Goal: Task Accomplishment & Management: Complete application form

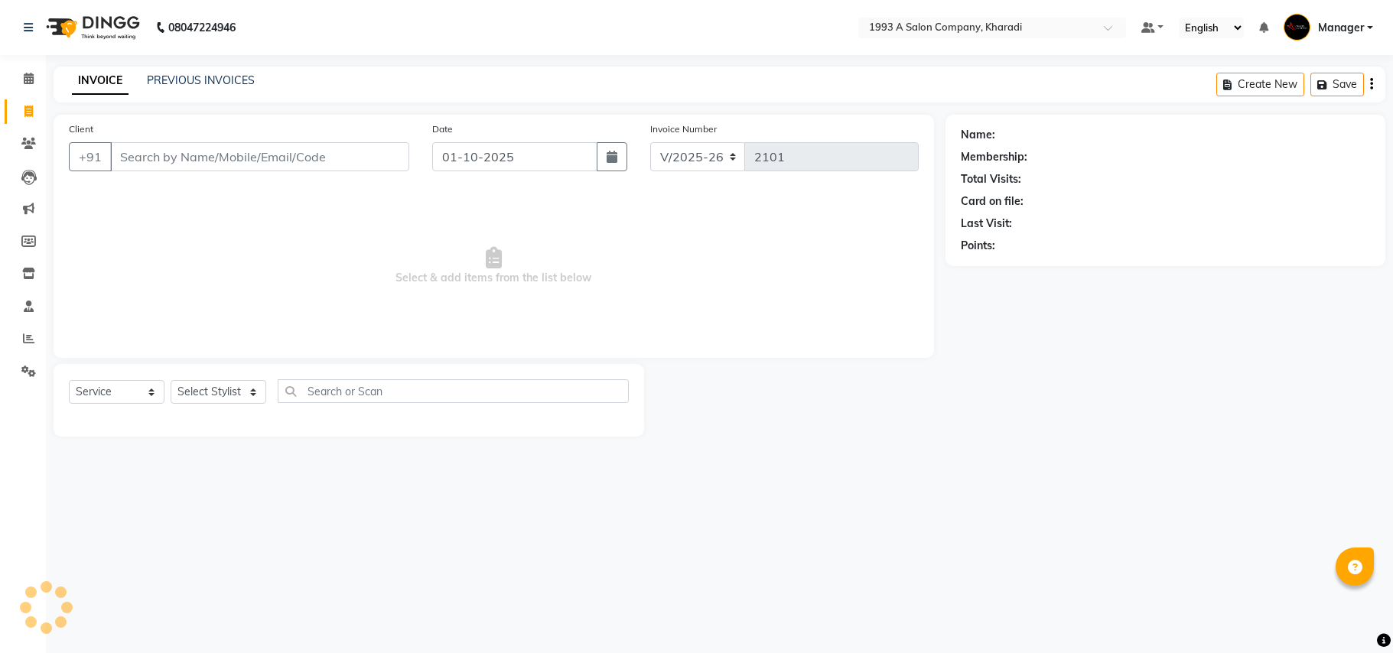
select select "651"
select select "service"
click at [161, 156] on input "Client" at bounding box center [259, 156] width 299 height 29
select select "13350"
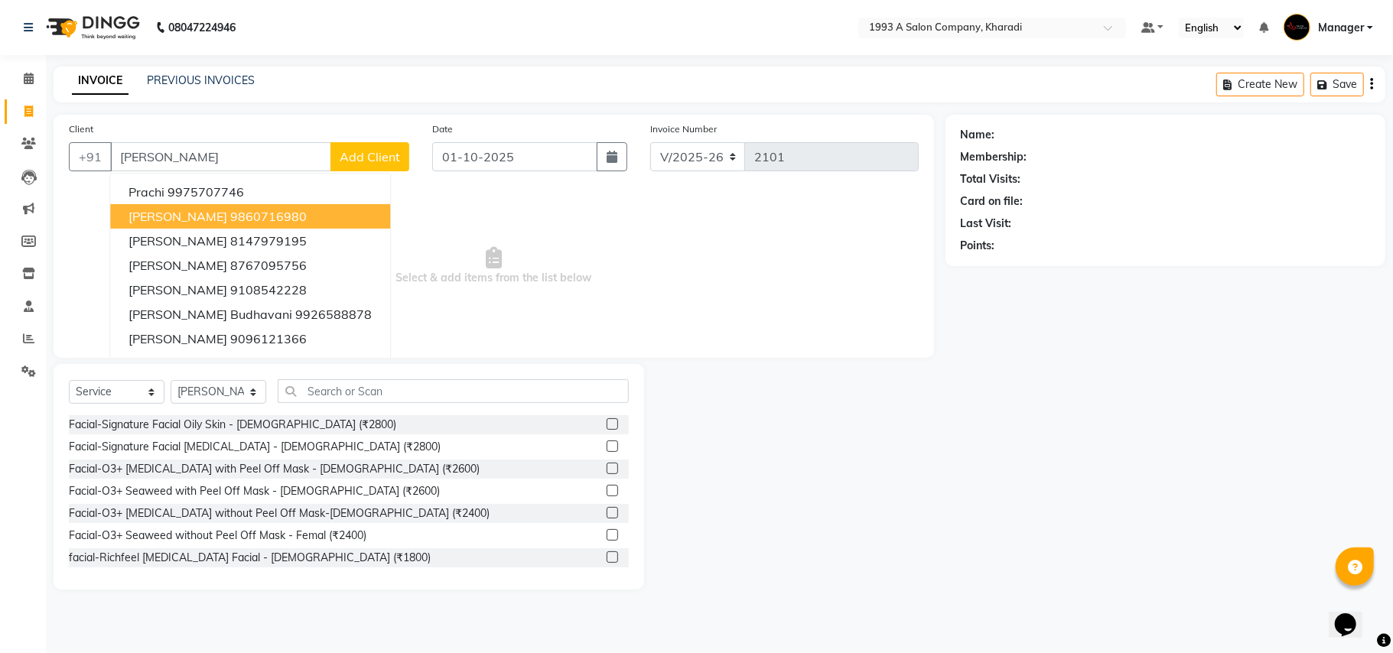
click at [157, 211] on span "[PERSON_NAME]" at bounding box center [178, 216] width 99 height 15
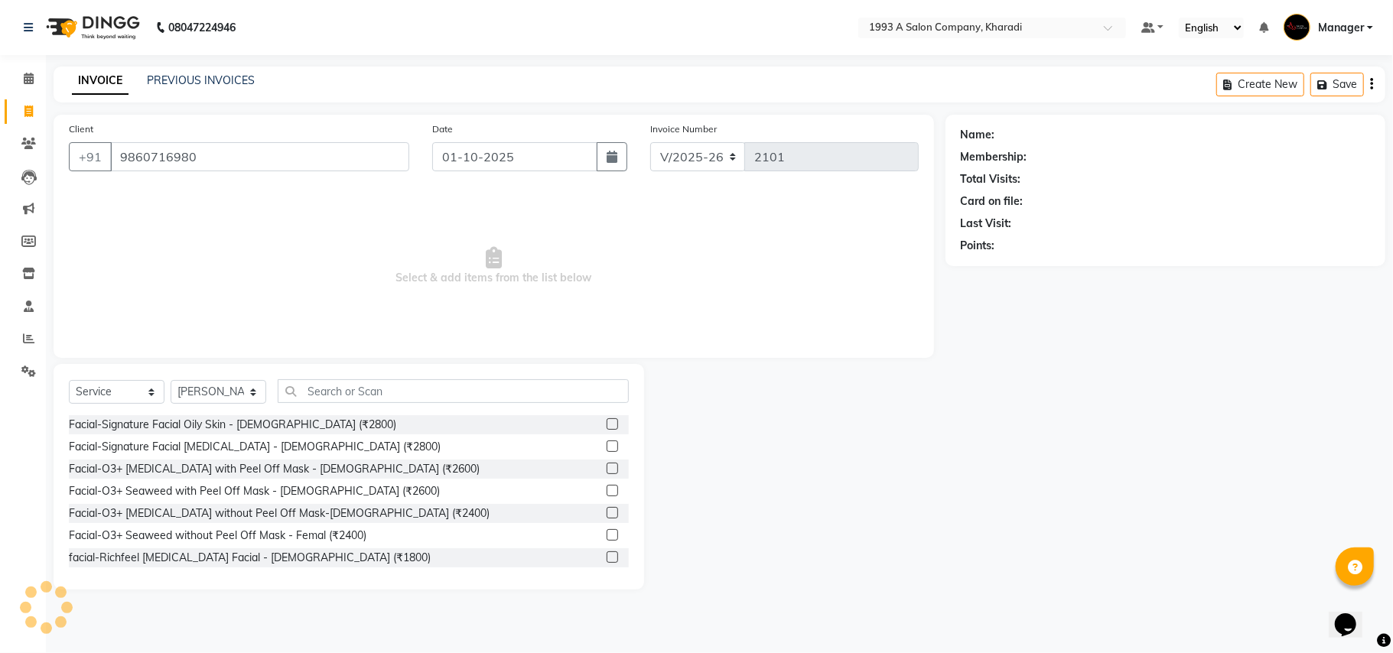
type input "9860716980"
select select "1: Object"
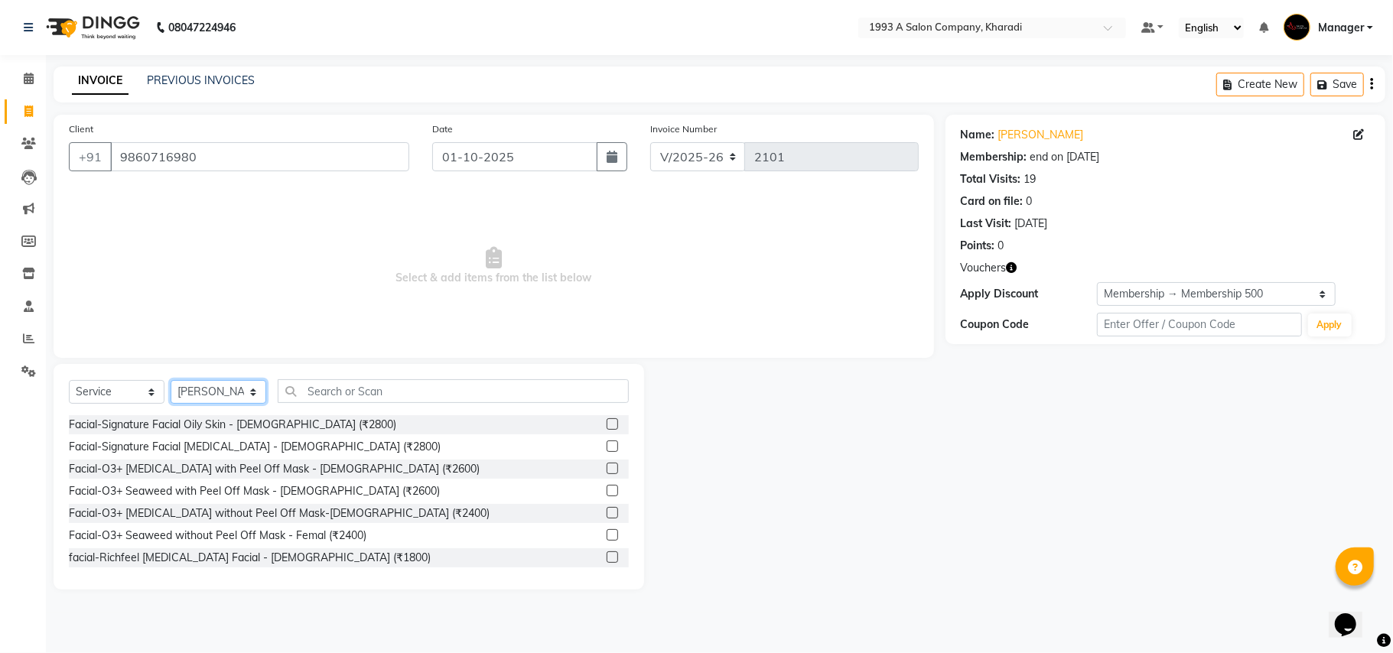
click at [254, 390] on select "Select Stylist [PERSON_NAME] [PERSON_NAME] Manager [PERSON_NAME] S Neha Tigote …" at bounding box center [219, 392] width 96 height 24
select select "11579"
click at [171, 380] on select "Select Stylist [PERSON_NAME] [PERSON_NAME] Manager [PERSON_NAME] S Neha Tigote …" at bounding box center [219, 392] width 96 height 24
click at [408, 387] on input "text" at bounding box center [453, 391] width 351 height 24
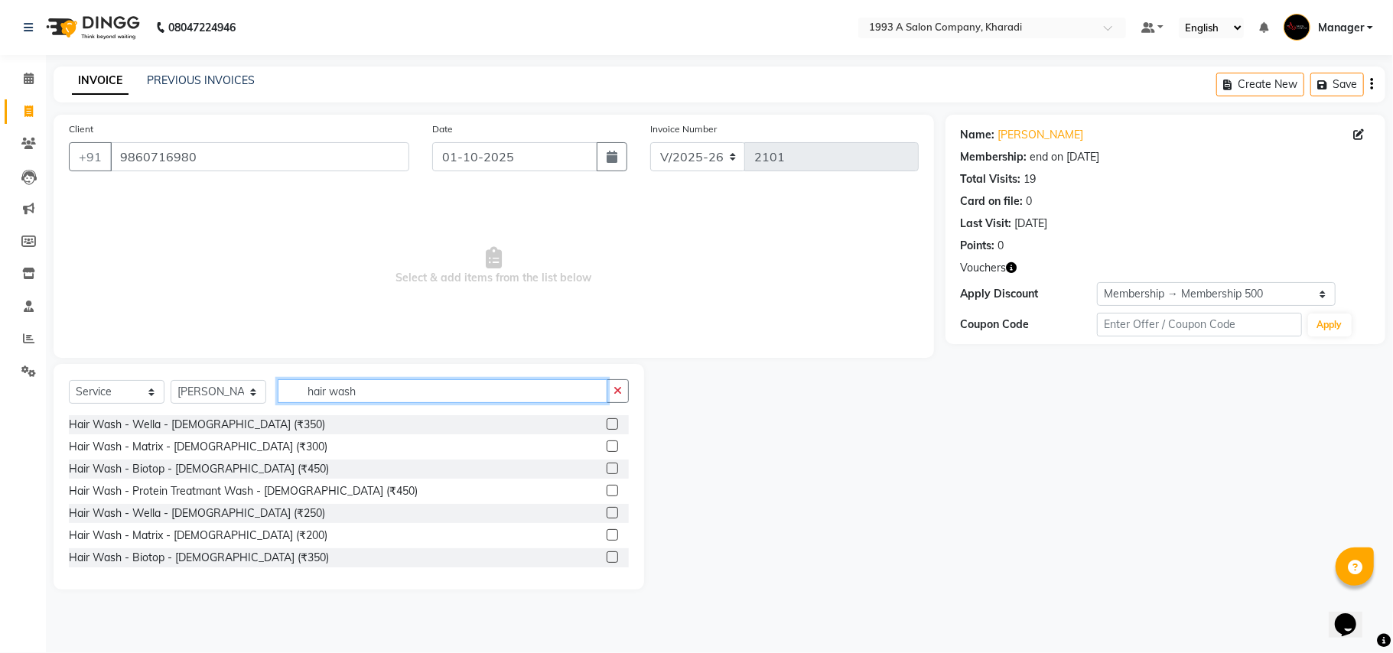
type input "hair wash"
click at [607, 427] on label at bounding box center [612, 423] width 11 height 11
click at [607, 427] on input "checkbox" at bounding box center [612, 425] width 10 height 10
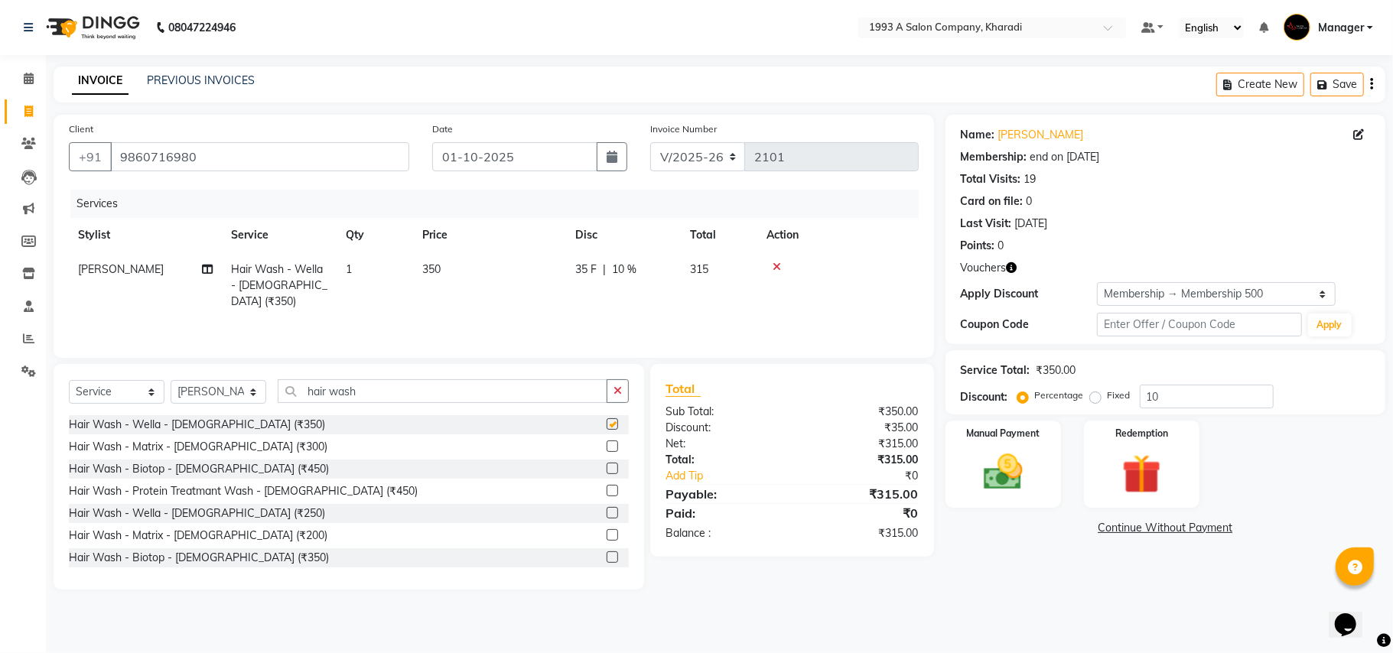
checkbox input "false"
click at [1204, 395] on input "10" at bounding box center [1207, 397] width 134 height 24
type input "15"
click at [251, 389] on select "Select Stylist [PERSON_NAME] [PERSON_NAME] Manager [PERSON_NAME] S Neha Tigote …" at bounding box center [219, 392] width 96 height 24
select select "68583"
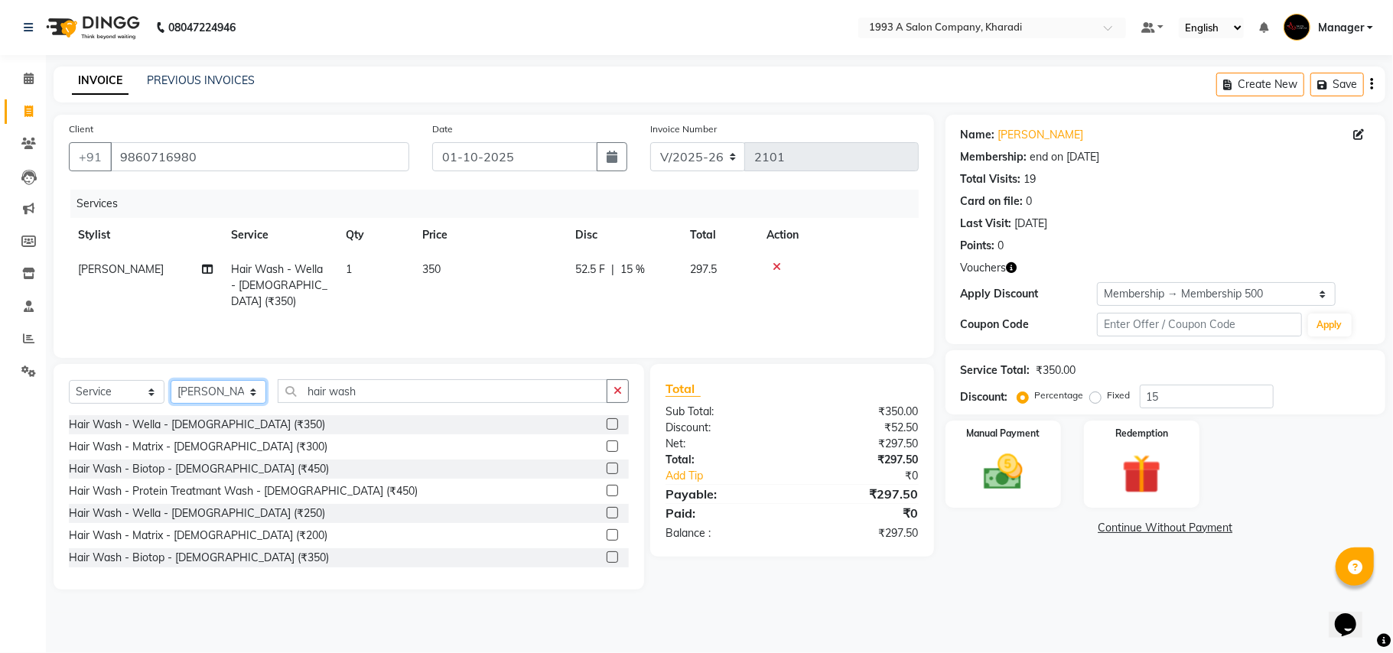
click at [171, 380] on select "Select Stylist [PERSON_NAME] [PERSON_NAME] Manager [PERSON_NAME] S Neha Tigote …" at bounding box center [219, 392] width 96 height 24
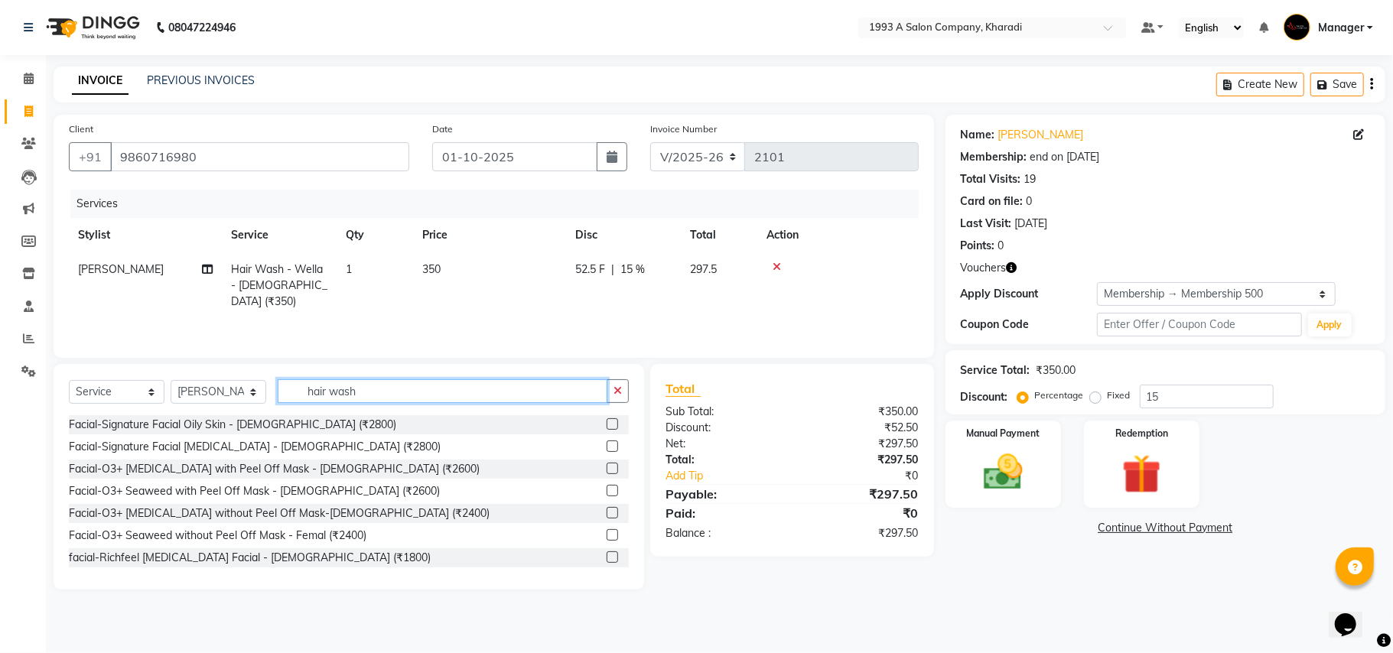
click at [383, 392] on input "hair wash" at bounding box center [443, 391] width 330 height 24
type input "h"
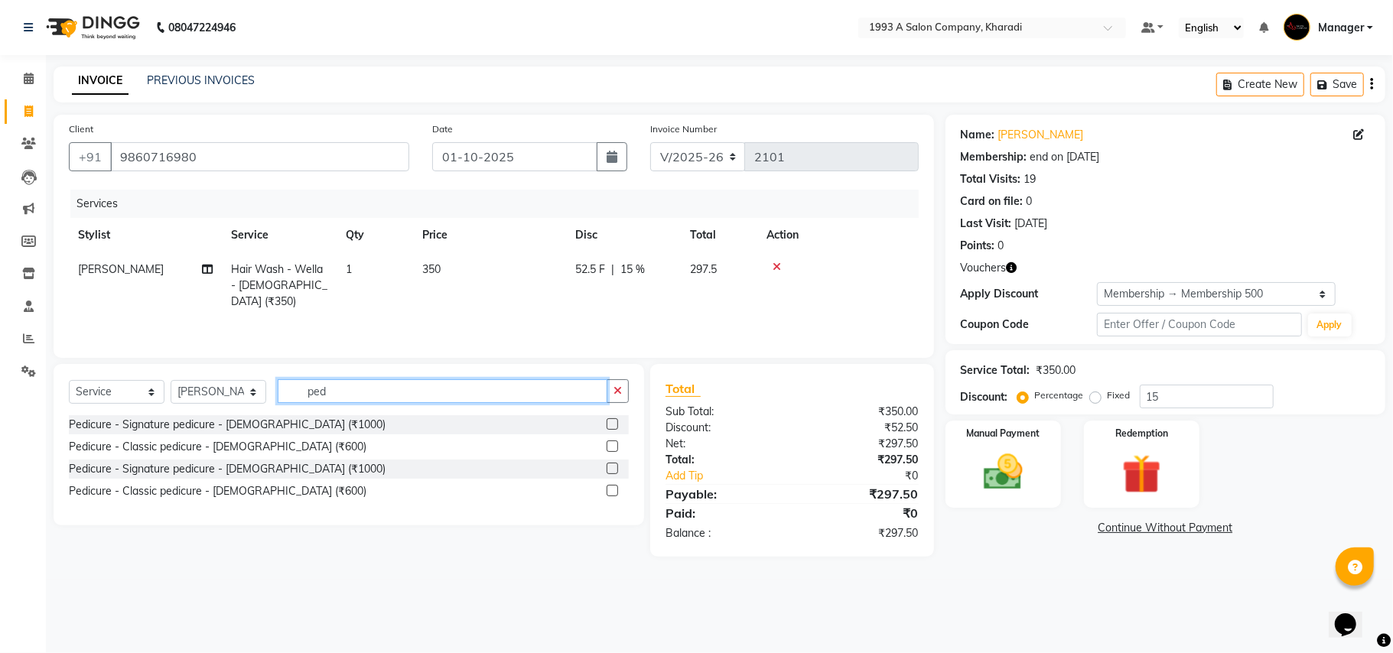
type input "ped"
click at [613, 493] on label at bounding box center [612, 490] width 11 height 11
click at [613, 493] on input "checkbox" at bounding box center [612, 491] width 10 height 10
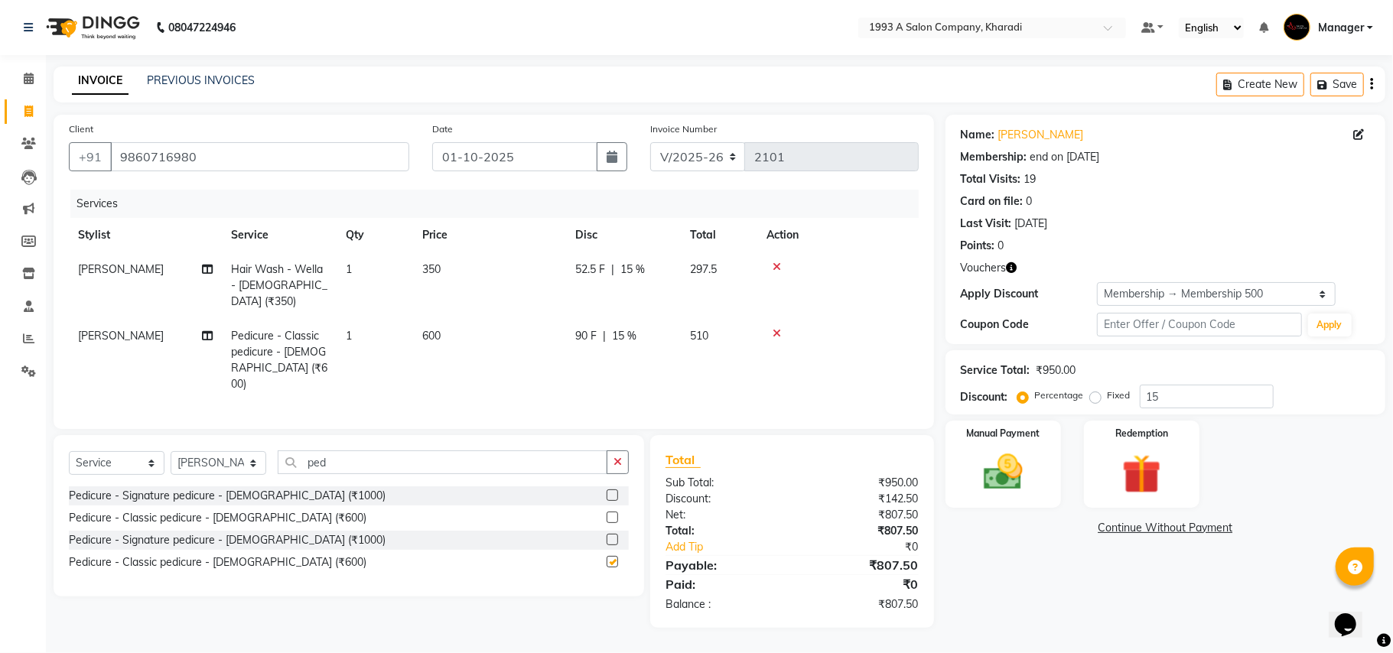
checkbox input "false"
click at [777, 328] on icon at bounding box center [777, 333] width 8 height 11
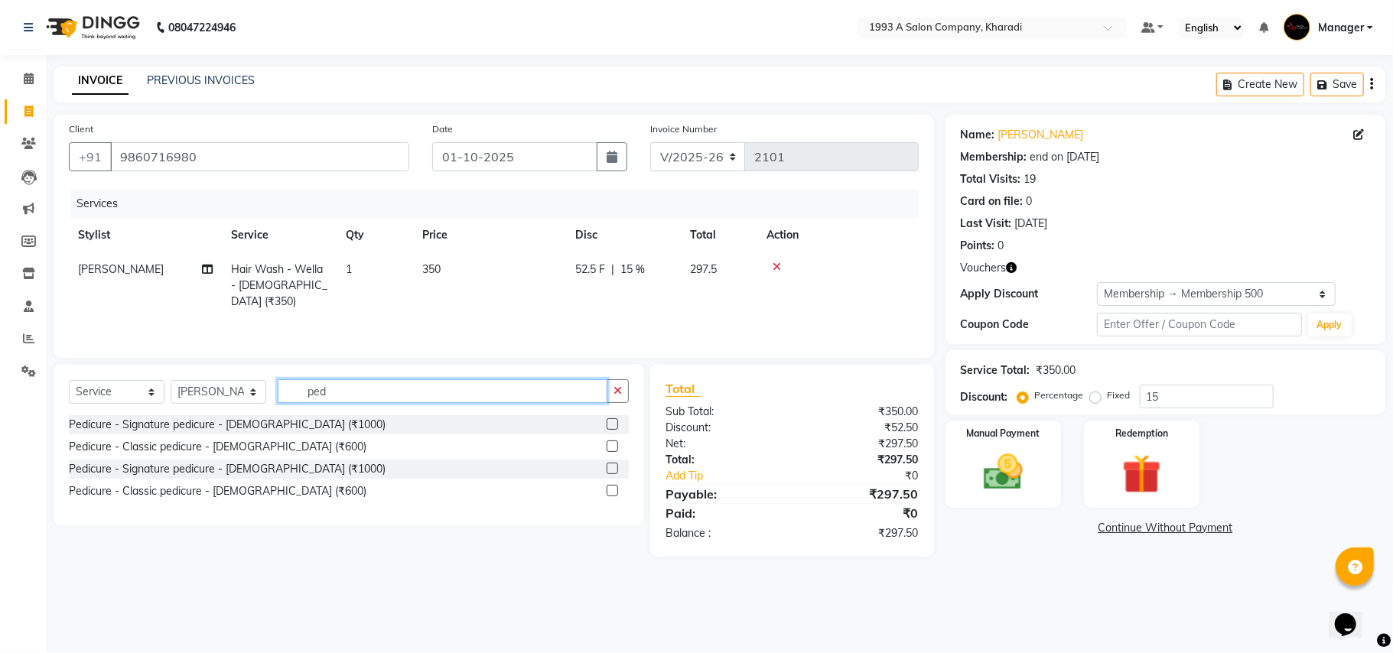
click at [413, 399] on input "ped" at bounding box center [443, 391] width 330 height 24
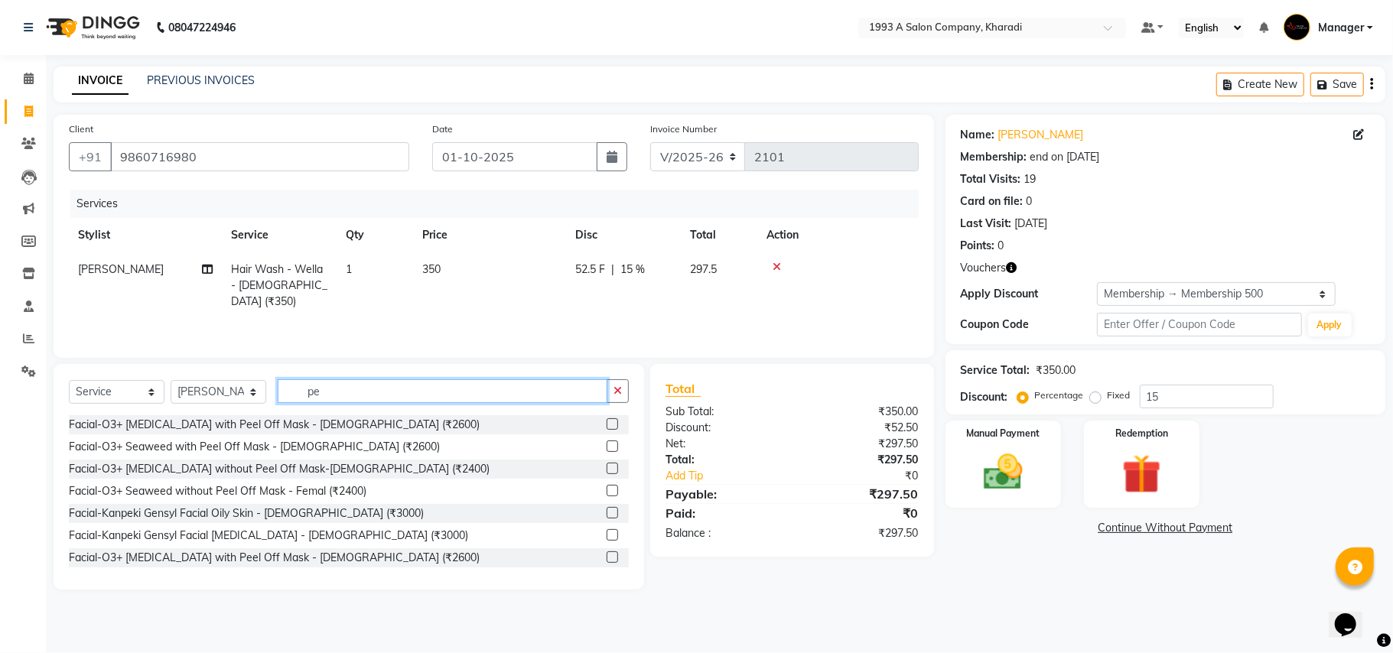
type input "p"
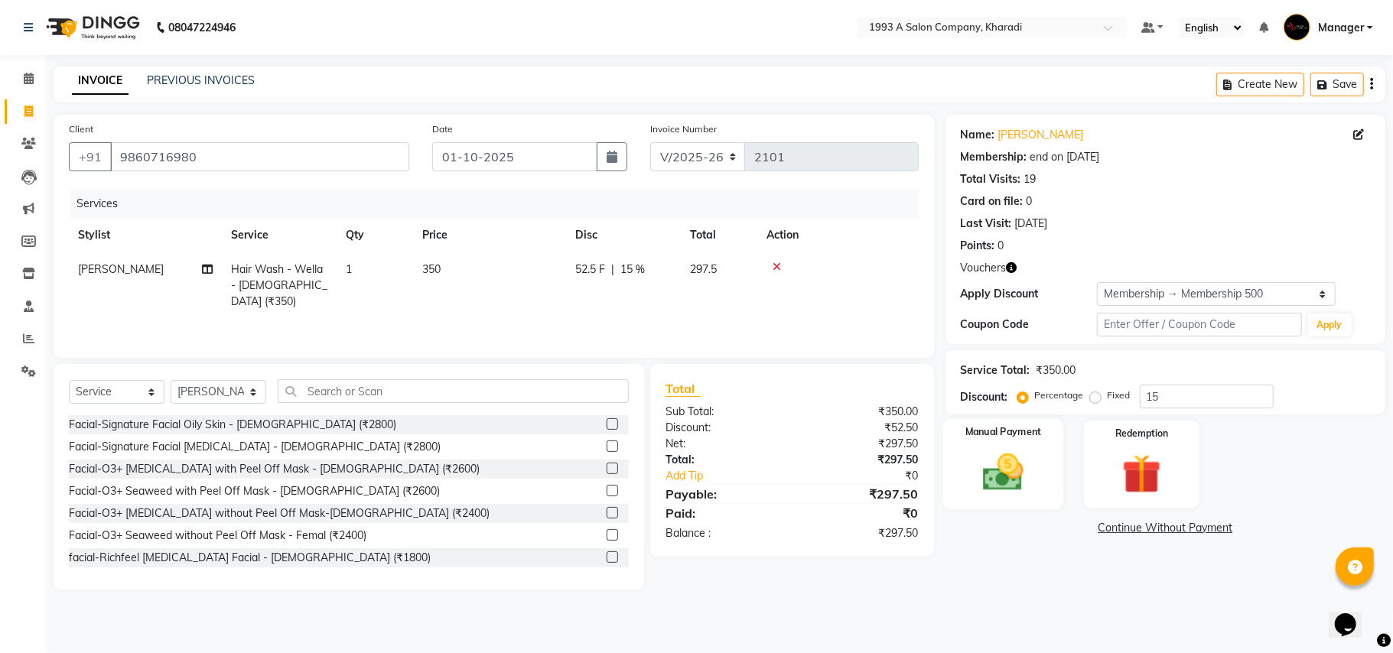
click at [1016, 479] on img at bounding box center [1003, 472] width 67 height 47
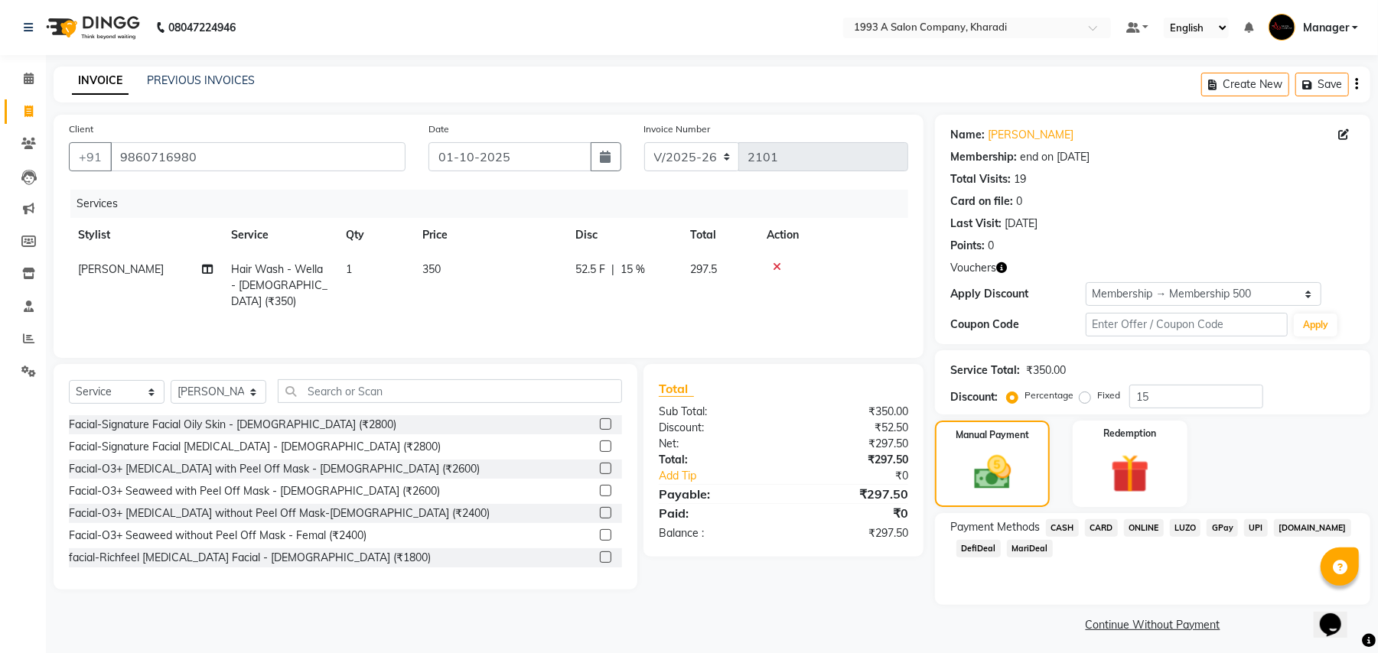
click at [974, 551] on span "DefiDeal" at bounding box center [978, 549] width 44 height 18
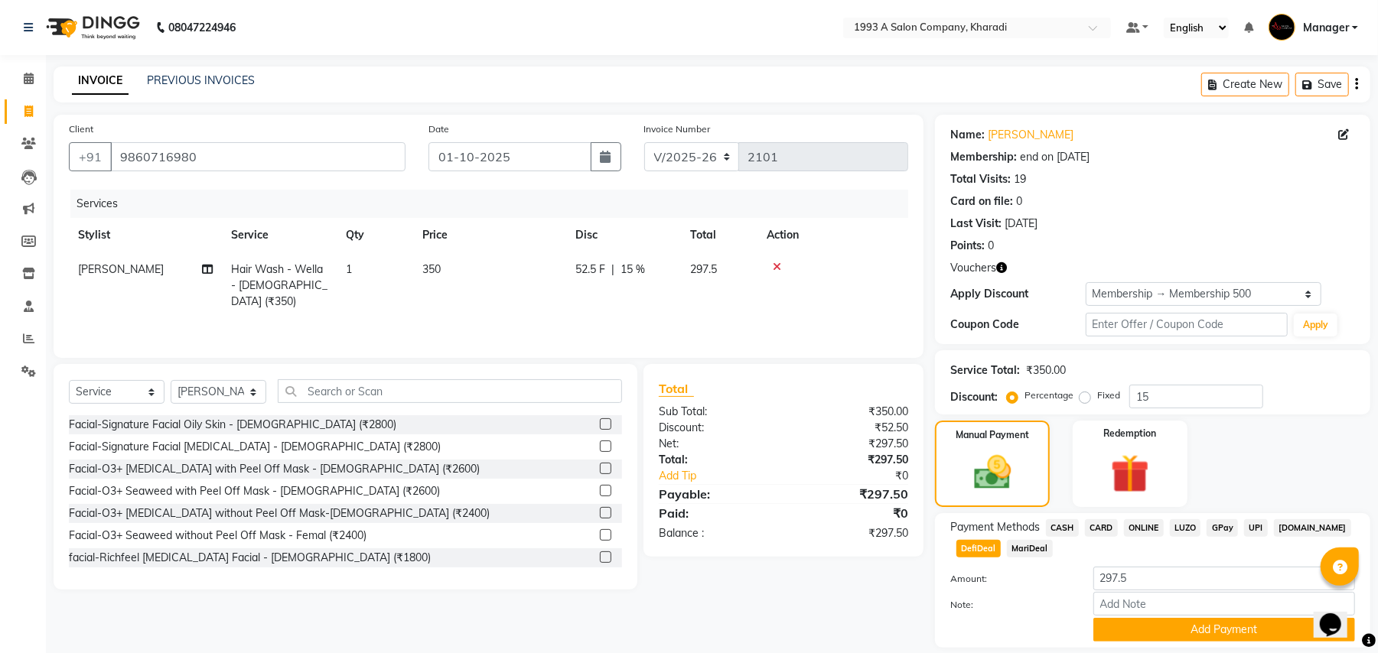
scroll to position [50, 0]
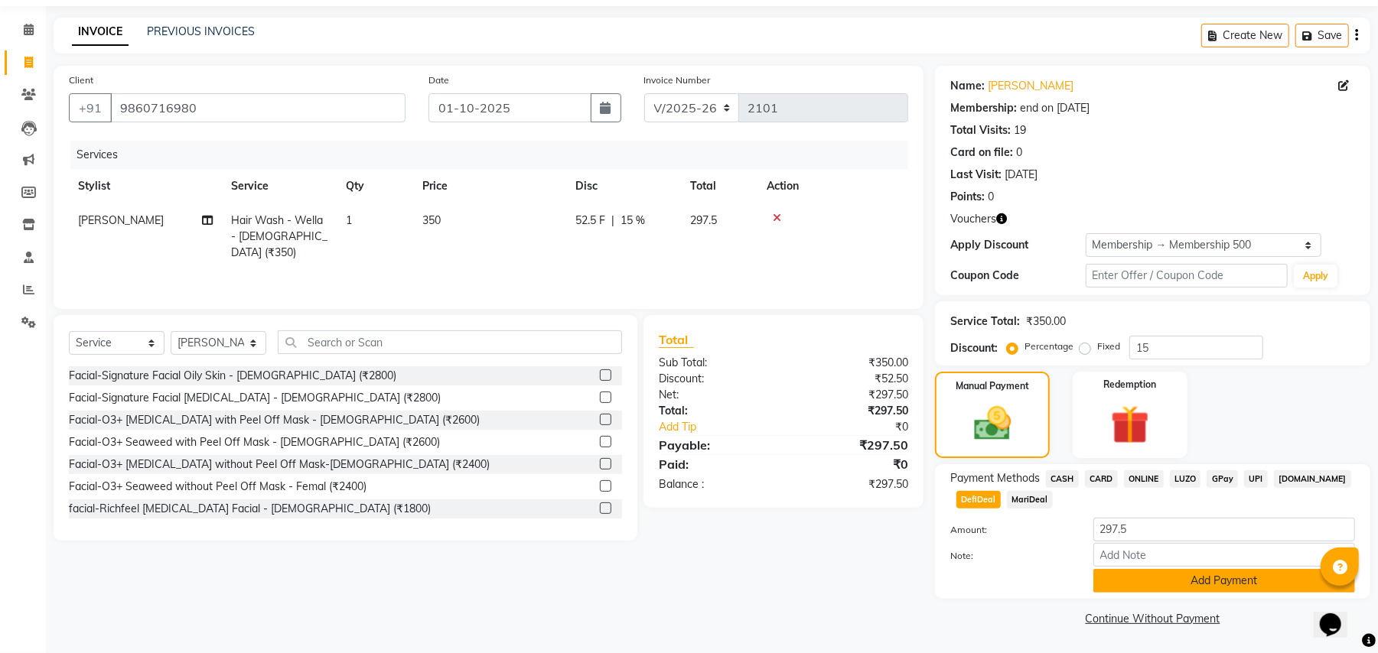
click at [1148, 583] on button "Add Payment" at bounding box center [1224, 581] width 262 height 24
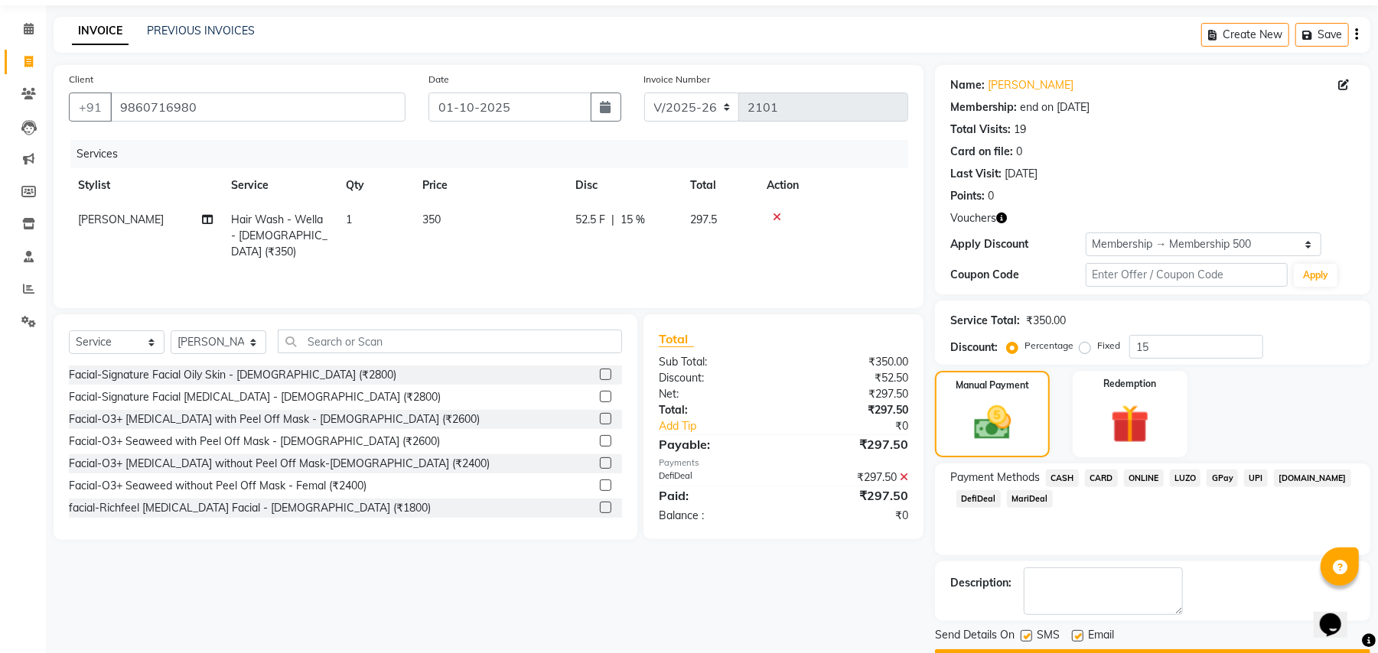
click at [1150, 649] on button "Checkout" at bounding box center [1152, 661] width 435 height 24
